Goal: Transaction & Acquisition: Purchase product/service

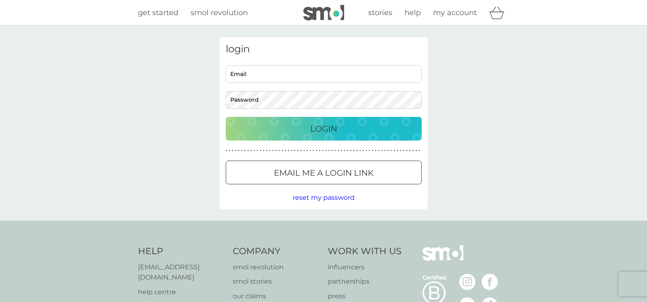
click at [316, 73] on input "Email" at bounding box center [324, 74] width 196 height 18
type input "beltanebandb@btinternet.com"
click at [319, 169] on div at bounding box center [323, 173] width 29 height 9
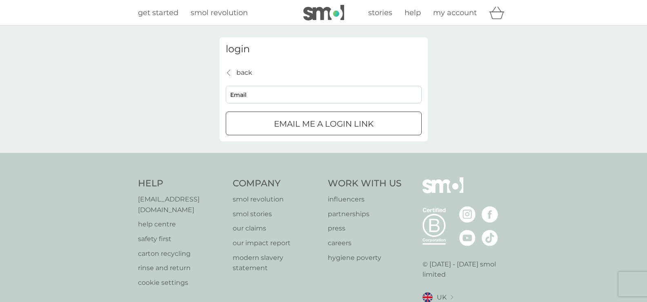
click at [304, 131] on button "Email me a login link" at bounding box center [324, 123] width 196 height 24
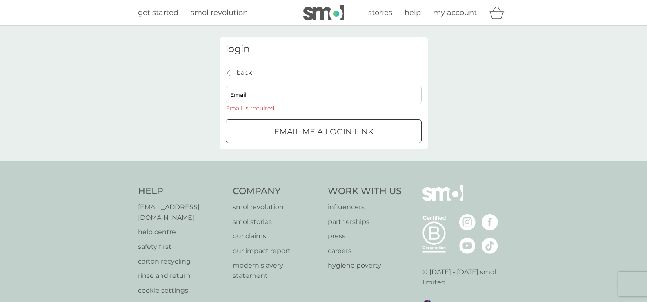
click at [290, 85] on div "back back Email Email is required Email me a login link" at bounding box center [324, 105] width 196 height 76
click at [286, 95] on input "Email" at bounding box center [324, 95] width 196 height 18
type input "beltanebandb@btinternet.com"
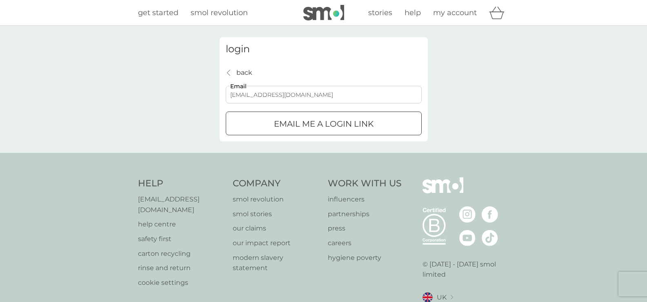
click at [300, 125] on p "Email me a login link" at bounding box center [324, 123] width 100 height 13
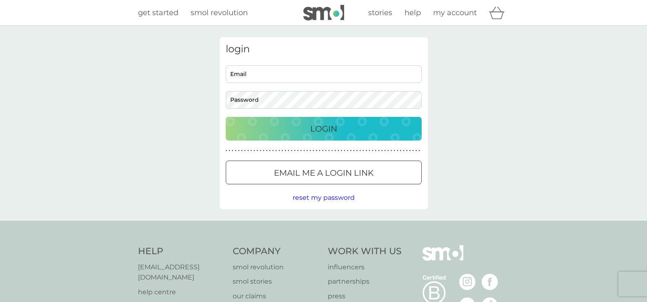
click at [303, 123] on div "Login" at bounding box center [324, 128] width 180 height 13
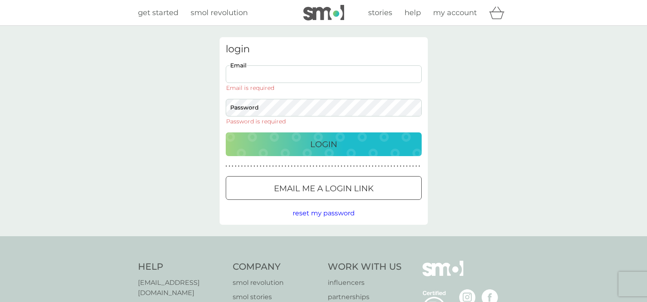
click at [267, 75] on input "Email" at bounding box center [324, 74] width 196 height 18
type input "beltanebandb@btinternet.com"
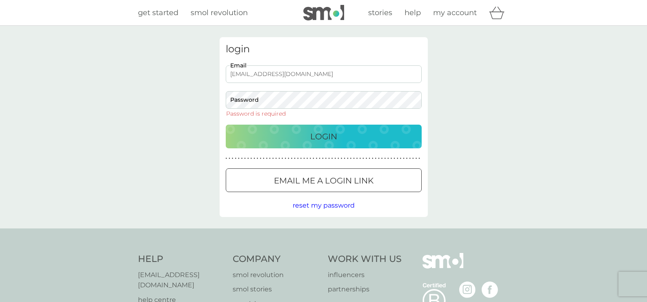
click at [327, 206] on span "reset my password" at bounding box center [324, 205] width 62 height 8
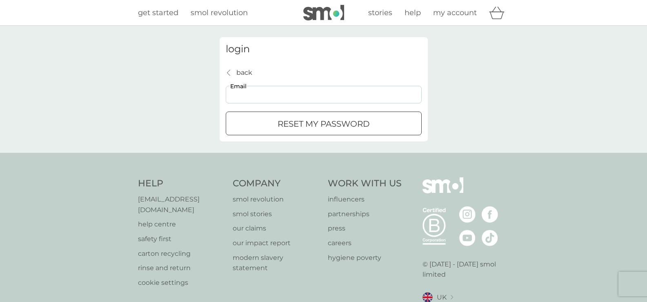
click at [269, 99] on input "Email" at bounding box center [324, 95] width 196 height 18
type input "beltanebandb@btinternet.com"
click at [285, 116] on button "reset my password" at bounding box center [324, 123] width 196 height 24
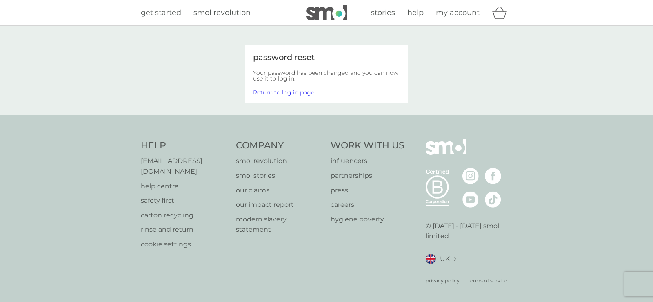
click at [295, 94] on link "Return to log in page." at bounding box center [284, 92] width 62 height 7
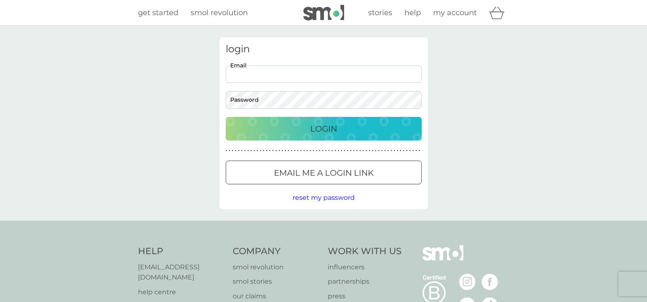
click at [293, 75] on input "Email" at bounding box center [324, 74] width 196 height 18
type input "[EMAIL_ADDRESS][DOMAIN_NAME]"
click at [300, 121] on button "Login" at bounding box center [324, 129] width 196 height 24
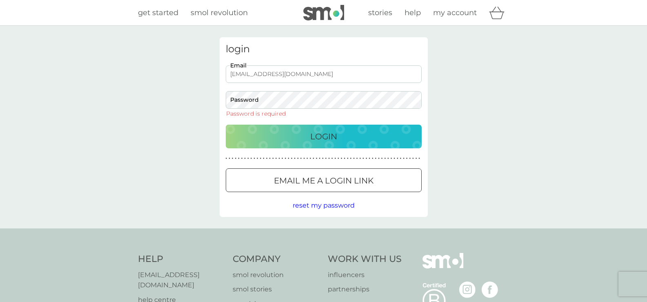
drag, startPoint x: 383, startPoint y: 87, endPoint x: 436, endPoint y: 108, distance: 57.4
click at [436, 108] on div "login beltanebandb@btinternet.com Email Password Password is required Login ● ●…" at bounding box center [323, 127] width 647 height 202
drag, startPoint x: 553, startPoint y: 0, endPoint x: 613, endPoint y: 23, distance: 64.3
click at [613, 23] on div "get started smol revolution stories help my account" at bounding box center [323, 13] width 647 height 26
drag, startPoint x: 609, startPoint y: 0, endPoint x: 614, endPoint y: 17, distance: 17.7
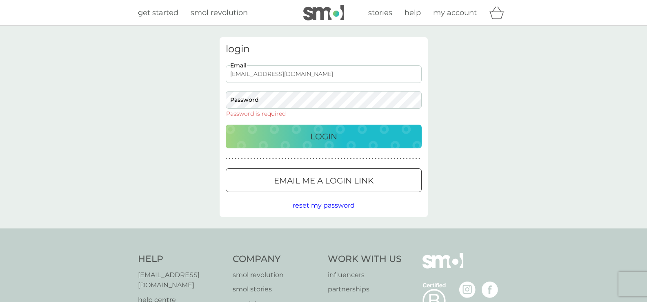
click at [620, 20] on div "get started smol revolution stories help my account" at bounding box center [323, 13] width 647 height 26
click at [223, 96] on div "beltanebandb@btinternet.com Email Password Password is required" at bounding box center [323, 90] width 202 height 51
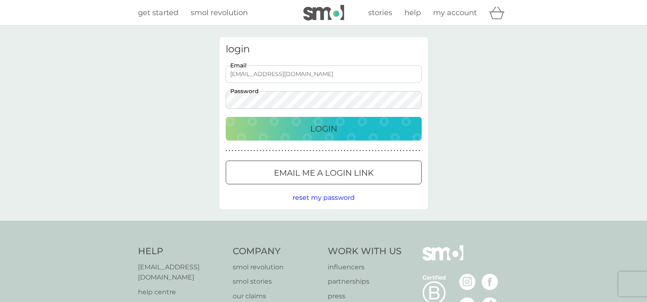
click at [300, 125] on div "Login" at bounding box center [324, 128] width 180 height 13
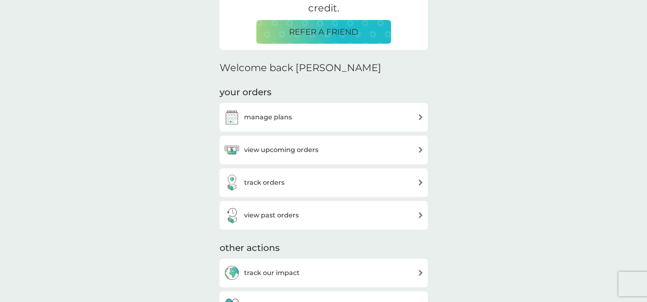
scroll to position [82, 0]
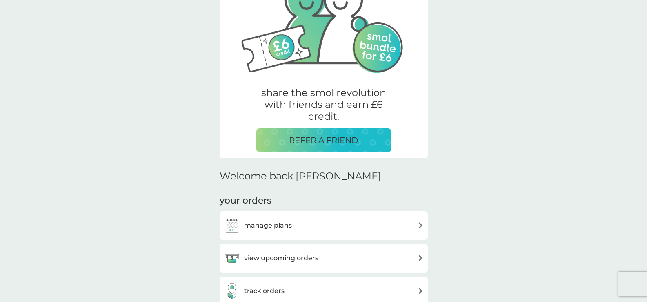
click at [417, 224] on div "manage plans" at bounding box center [324, 225] width 200 height 16
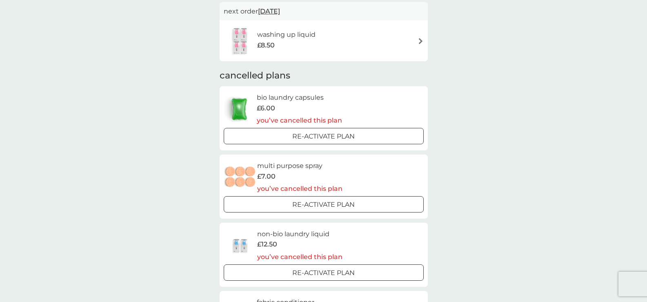
scroll to position [204, 0]
click at [351, 204] on p "Re-activate Plan" at bounding box center [323, 203] width 62 height 11
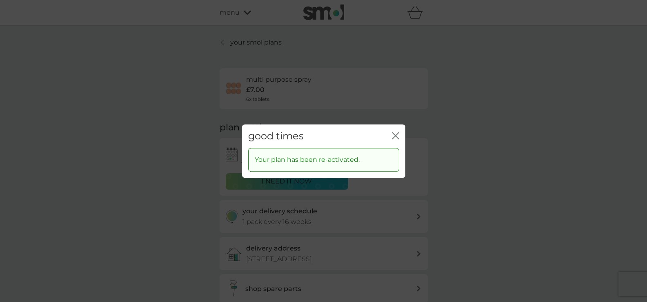
click at [394, 135] on icon "close" at bounding box center [393, 135] width 3 height 7
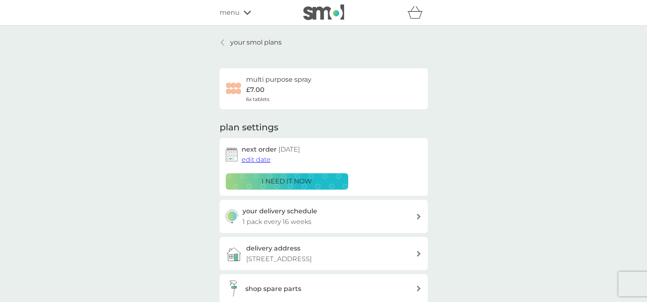
click at [295, 181] on p "i need it now" at bounding box center [287, 181] width 50 height 11
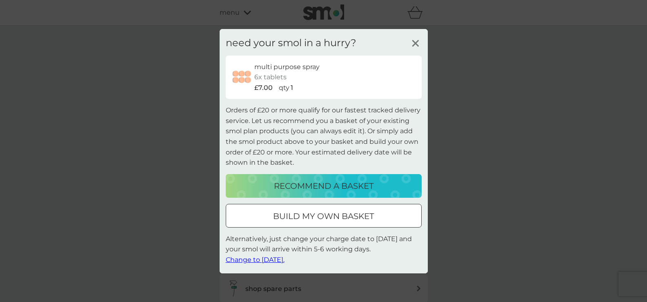
click at [331, 190] on p "recommend a basket" at bounding box center [324, 185] width 100 height 13
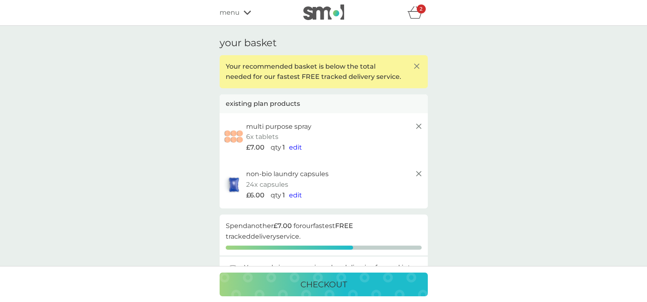
scroll to position [122, 0]
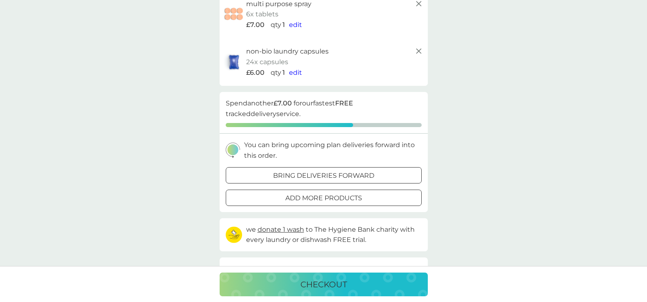
click at [320, 199] on div at bounding box center [323, 197] width 29 height 9
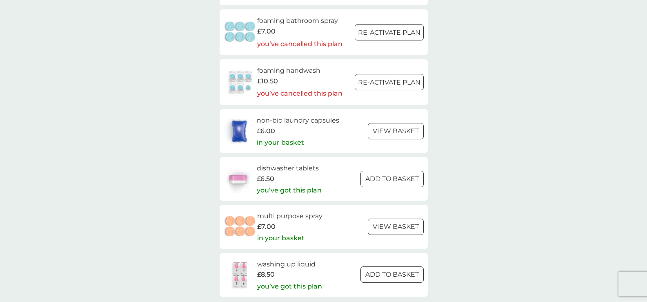
scroll to position [1184, 0]
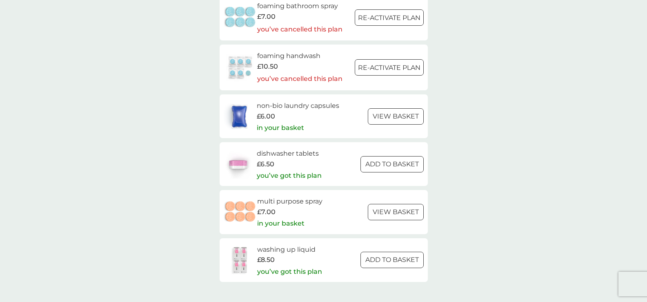
click at [369, 160] on p "ADD TO BASKET" at bounding box center [391, 164] width 53 height 11
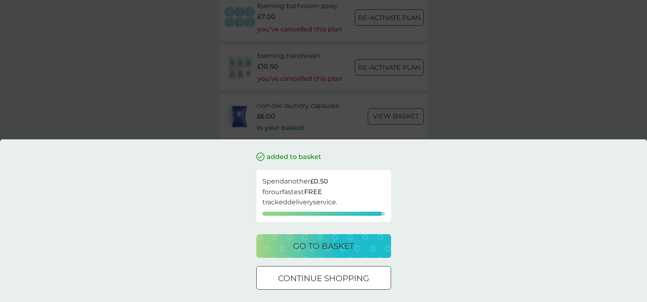
click at [324, 277] on div at bounding box center [323, 278] width 29 height 9
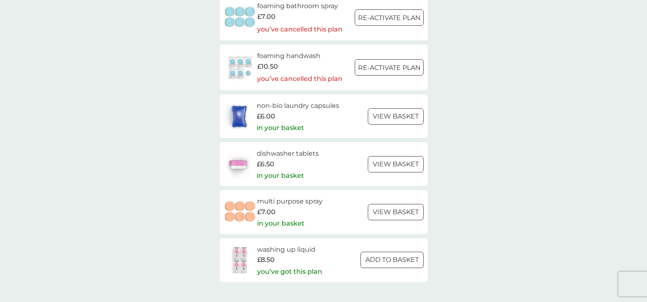
click at [371, 259] on p "ADD TO BASKET" at bounding box center [391, 259] width 53 height 11
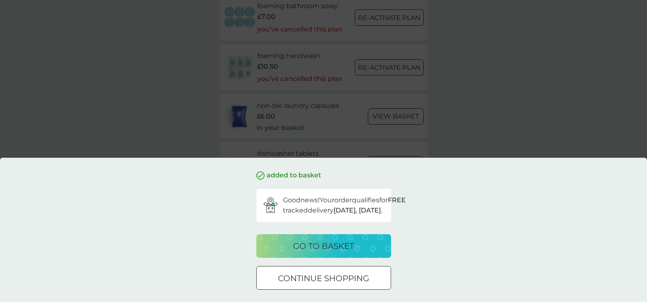
click at [337, 275] on div at bounding box center [323, 278] width 29 height 9
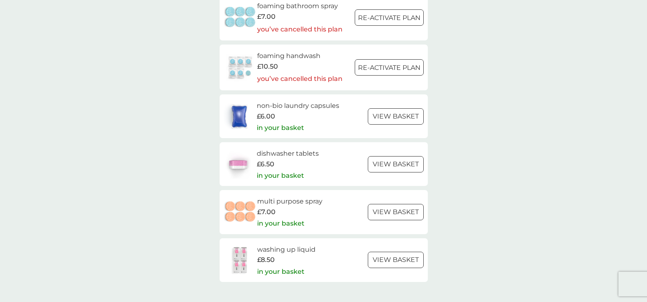
click at [379, 68] on div at bounding box center [388, 67] width 29 height 9
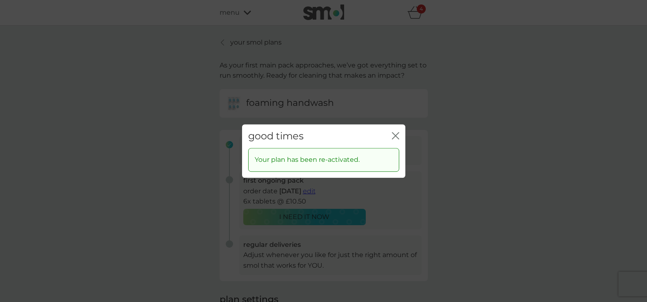
click at [316, 218] on div "good times close Your plan has been re-activated." at bounding box center [323, 151] width 647 height 302
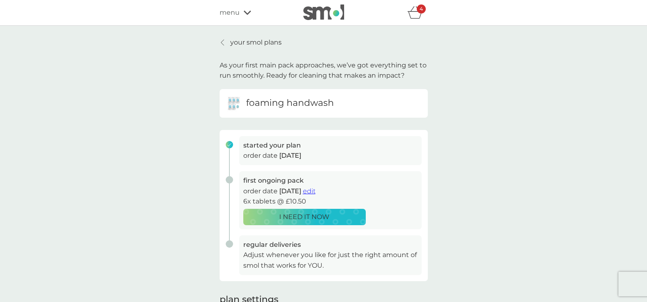
click at [316, 219] on p "I NEED IT NOW" at bounding box center [304, 216] width 50 height 11
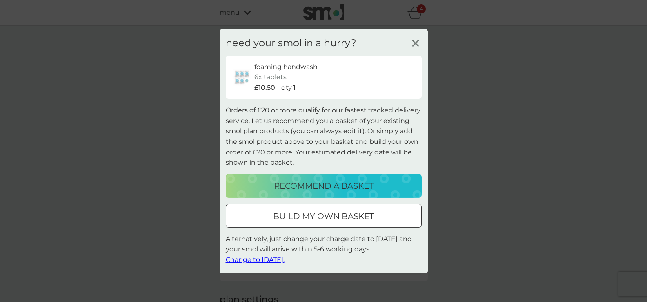
click at [326, 218] on div at bounding box center [323, 215] width 29 height 9
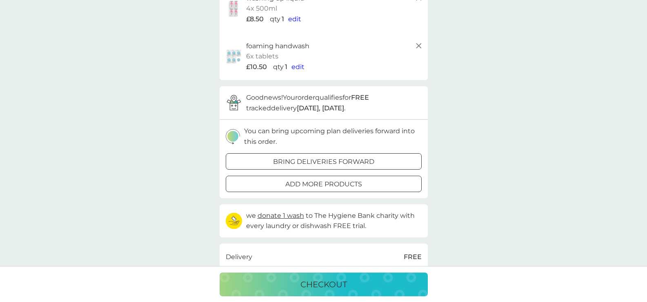
scroll to position [245, 0]
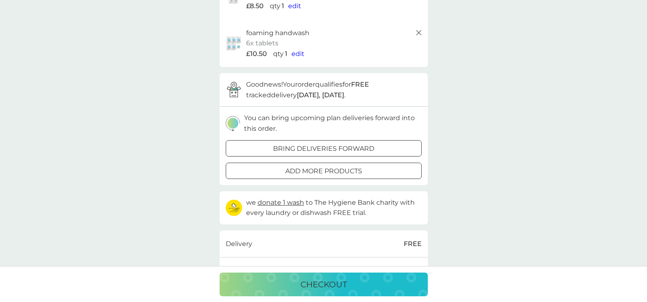
click at [311, 175] on p "add more products" at bounding box center [323, 171] width 77 height 11
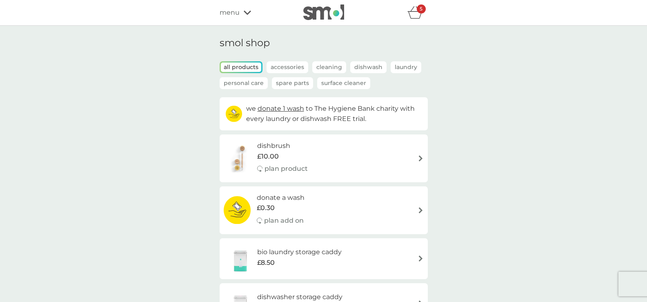
click at [288, 68] on p "Accessories" at bounding box center [288, 67] width 42 height 12
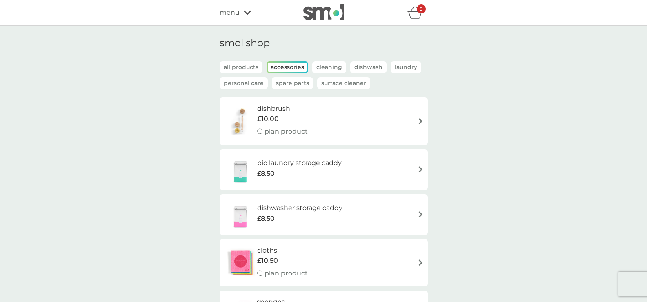
click at [329, 70] on p "Cleaning" at bounding box center [329, 67] width 34 height 12
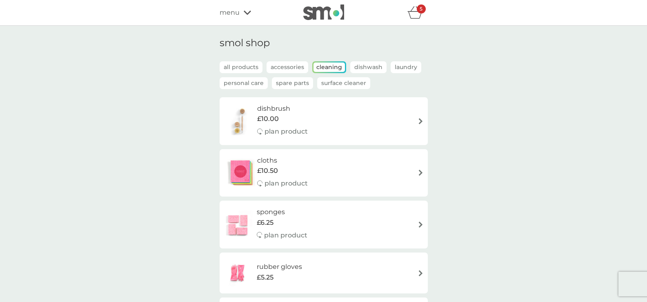
click at [360, 65] on p "Dishwash" at bounding box center [368, 67] width 36 height 12
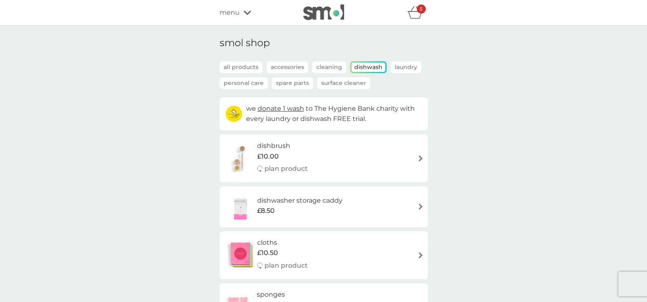
click at [400, 69] on p "Laundry" at bounding box center [406, 67] width 31 height 12
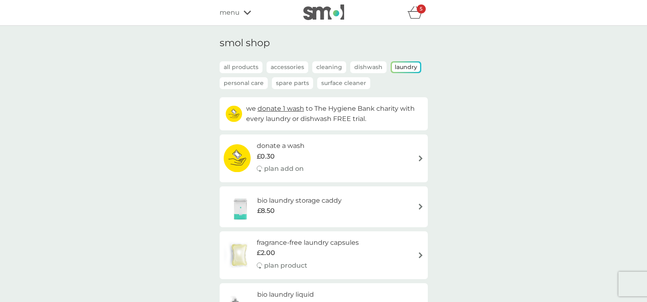
click at [253, 86] on p "Personal Care" at bounding box center [244, 83] width 48 height 12
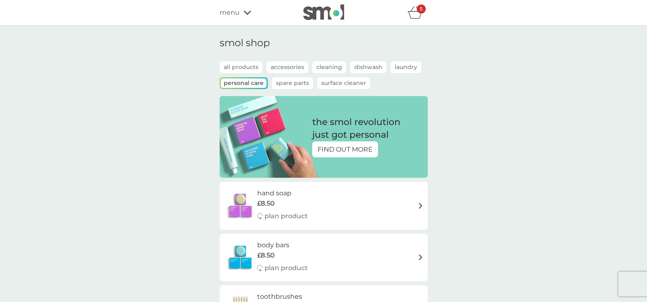
click at [288, 85] on p "Spare Parts" at bounding box center [292, 83] width 41 height 12
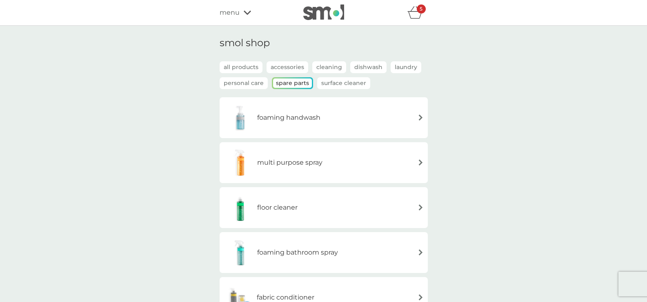
click at [421, 118] on img at bounding box center [421, 117] width 6 height 6
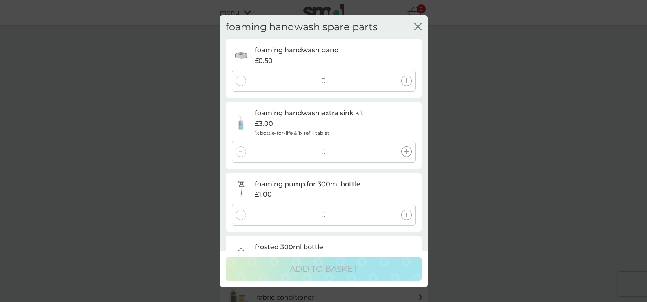
scroll to position [41, 0]
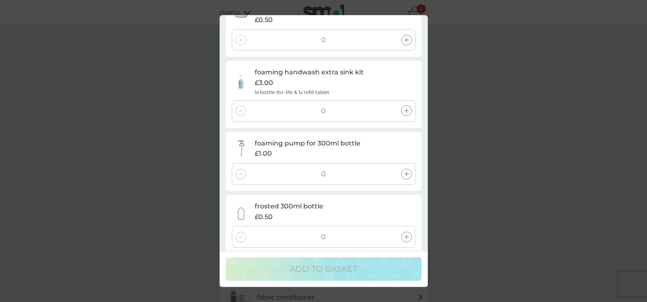
click at [409, 111] on div at bounding box center [406, 111] width 11 height 11
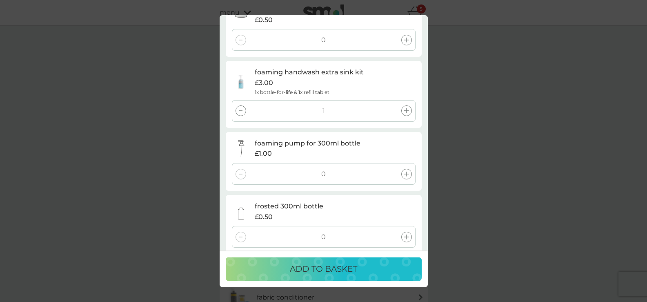
click at [331, 266] on p "ADD TO BASKET" at bounding box center [323, 268] width 67 height 13
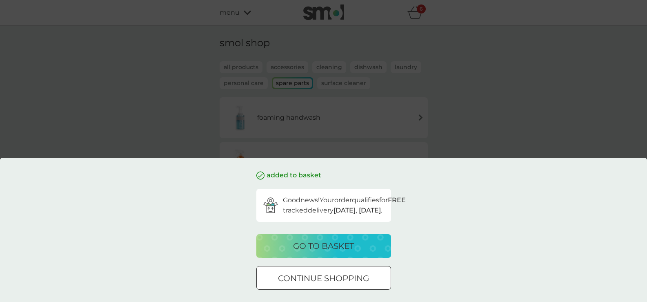
click at [327, 277] on div at bounding box center [324, 278] width 6 height 6
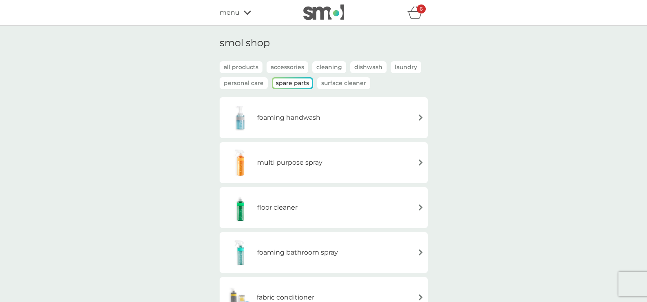
click at [419, 162] on img at bounding box center [421, 162] width 6 height 6
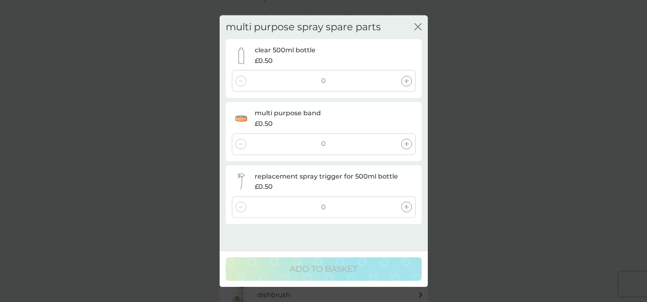
scroll to position [0, 0]
click at [405, 82] on icon at bounding box center [406, 80] width 5 height 5
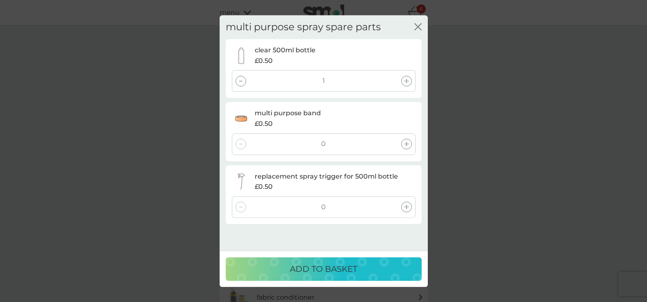
click at [407, 142] on icon at bounding box center [406, 144] width 5 height 5
click at [405, 207] on icon at bounding box center [406, 206] width 5 height 5
click at [336, 271] on p "ADD TO BASKET" at bounding box center [323, 268] width 67 height 13
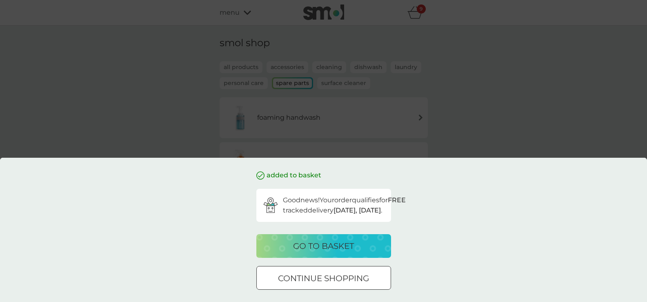
click at [314, 250] on p "go to basket" at bounding box center [323, 245] width 61 height 13
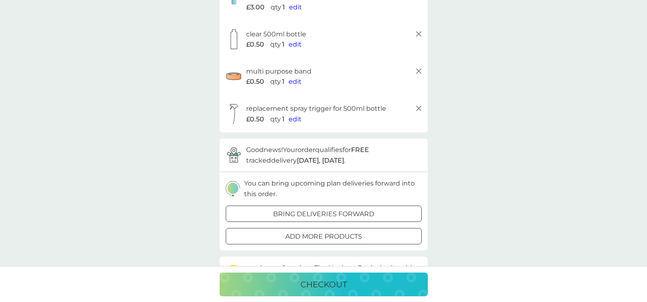
scroll to position [408, 0]
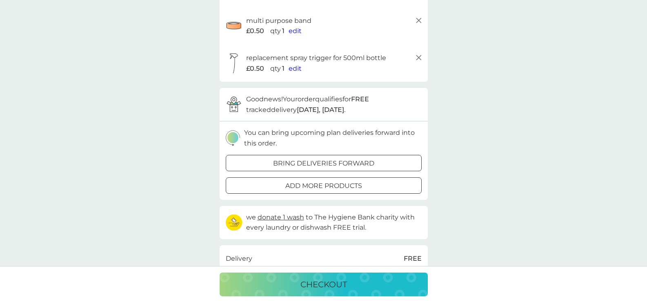
click at [333, 284] on p "checkout" at bounding box center [323, 284] width 47 height 13
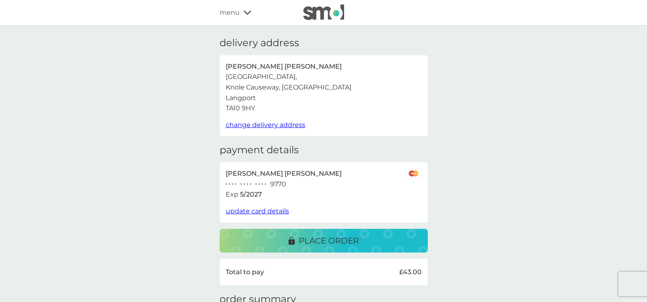
click at [330, 244] on p "place order" at bounding box center [329, 240] width 60 height 13
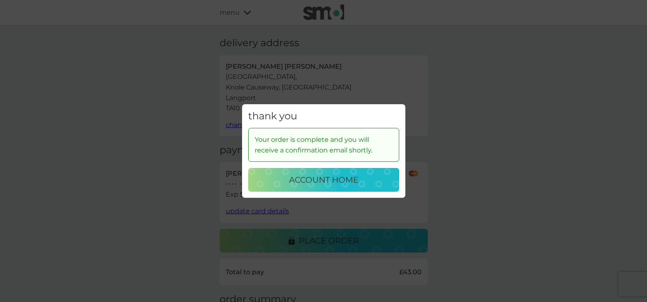
click at [354, 183] on p "account home" at bounding box center [323, 179] width 69 height 13
